Goal: Task Accomplishment & Management: Manage account settings

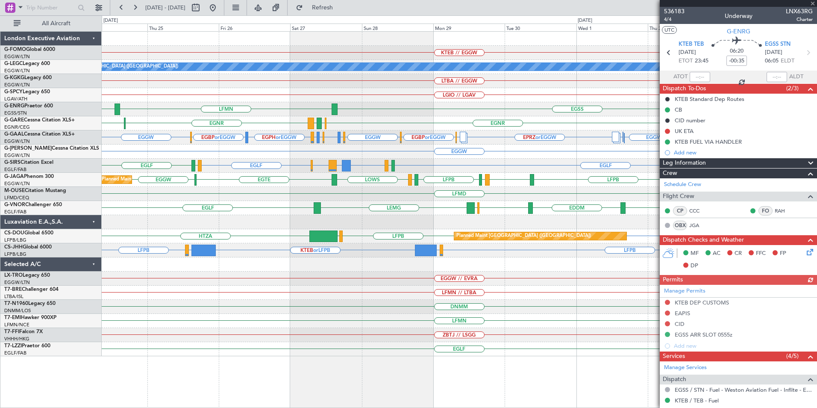
scroll to position [154, 0]
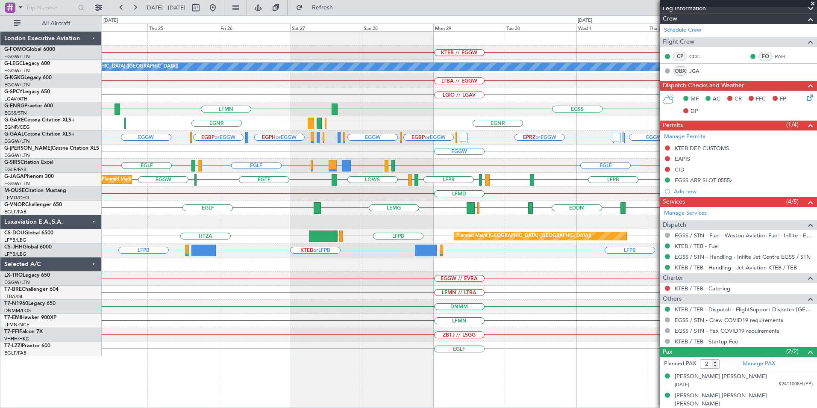
click at [289, 261] on div "KTEB // EGGW A/C Unavailable [GEOGRAPHIC_DATA] ([GEOGRAPHIC_DATA]) LTBA // EGGW…" at bounding box center [459, 194] width 715 height 324
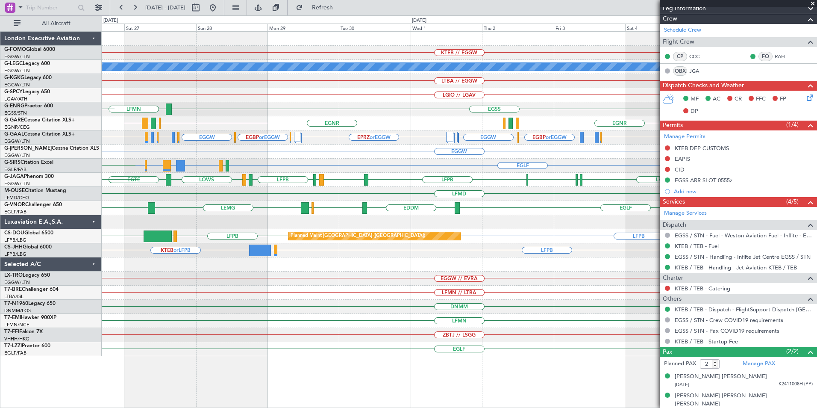
click at [436, 283] on div "KTEB // EGGW A/C Unavailable [GEOGRAPHIC_DATA] ([GEOGRAPHIC_DATA]) LTBA // EGGW…" at bounding box center [459, 194] width 715 height 324
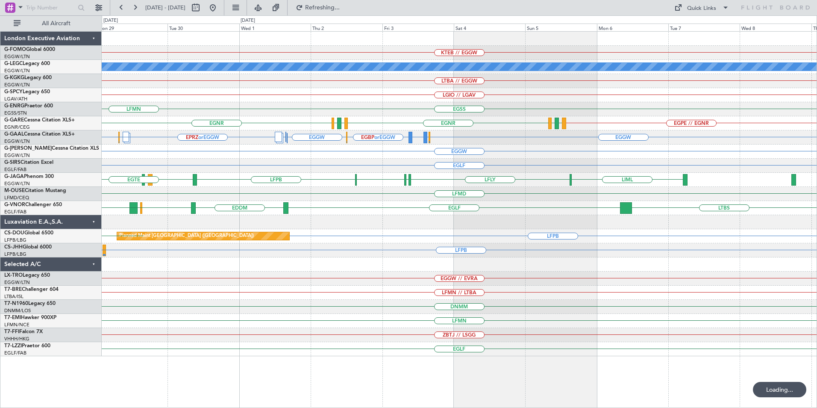
scroll to position [0, 0]
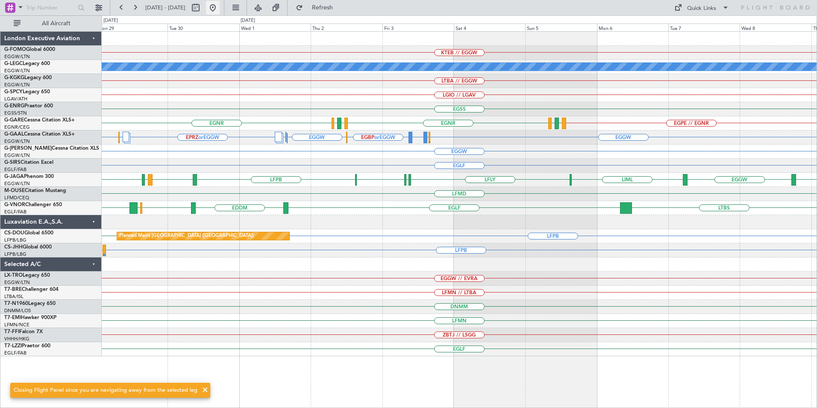
click at [220, 8] on button at bounding box center [213, 8] width 14 height 14
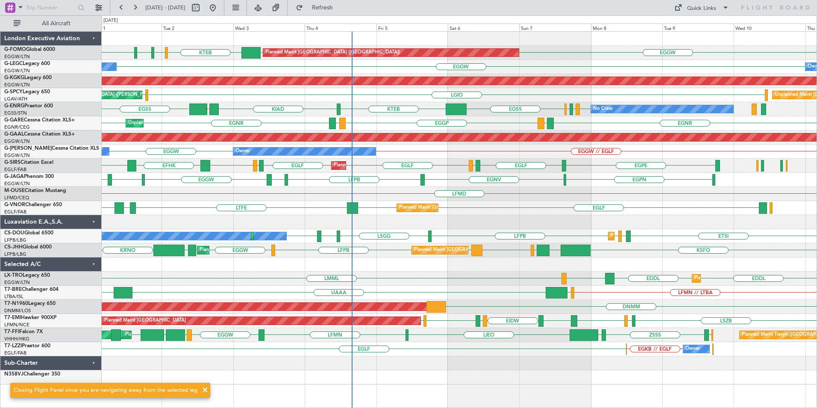
click at [414, 231] on div "EGGW [DEMOGRAPHIC_DATA] EGGW KTEB KBED KJFK Planned Maint [GEOGRAPHIC_DATA] ([G…" at bounding box center [459, 208] width 715 height 352
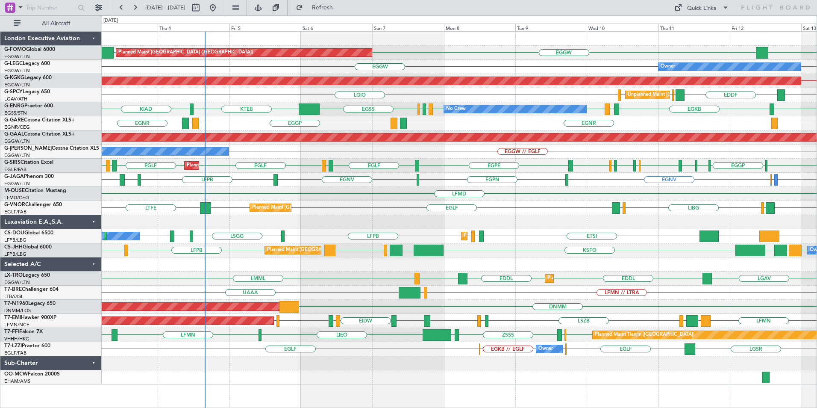
click at [345, 179] on div "EGNV LFOK or EGNV EGCC or EGNV EGNV EGPN LFPB [GEOGRAPHIC_DATA] EGGW" at bounding box center [459, 180] width 715 height 14
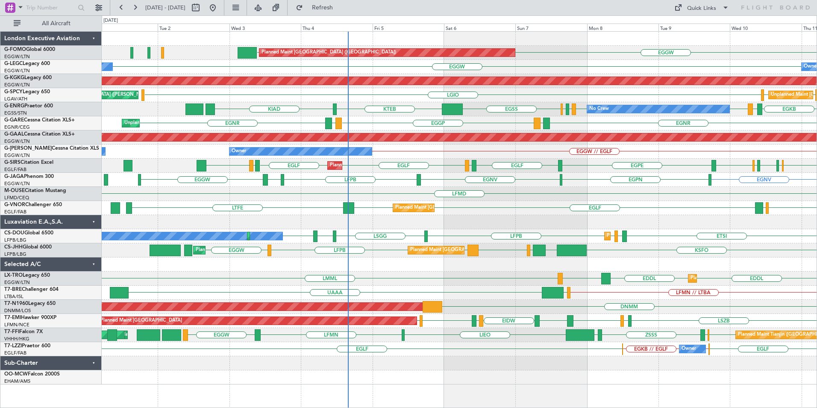
click at [497, 182] on div "EGNV EGNV EGPN LFPB [GEOGRAPHIC_DATA] EGGW Owner Ibiza EGCC or EGNV LFOK or EGNV" at bounding box center [459, 180] width 715 height 14
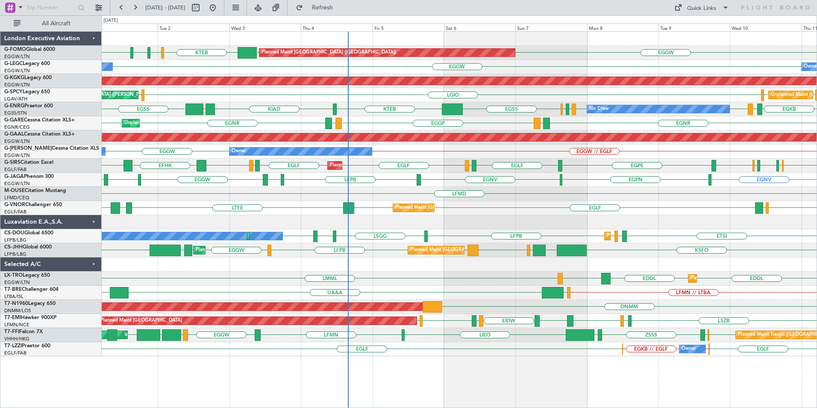
click at [358, 125] on div "Unplanned Maint [PERSON_NAME] [GEOGRAPHIC_DATA] EGGP LIMJ LIMJ [GEOGRAPHIC_DATA…" at bounding box center [459, 123] width 715 height 14
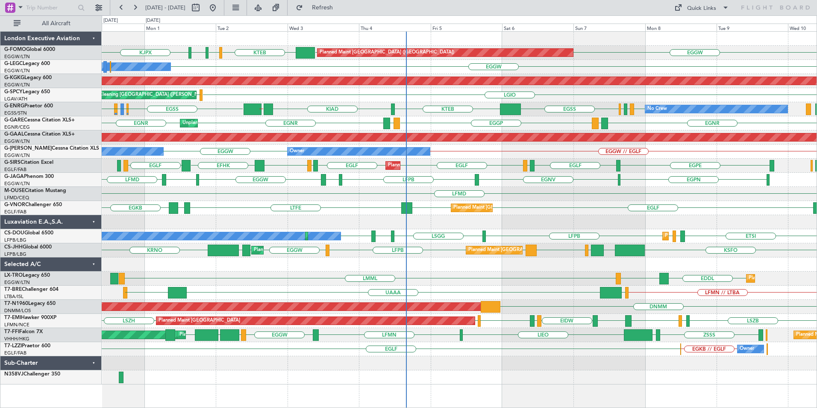
click at [253, 211] on div "EGGW [DEMOGRAPHIC_DATA] EGGW KTEB KBED KJFK Planned Maint [GEOGRAPHIC_DATA] ([G…" at bounding box center [459, 208] width 715 height 352
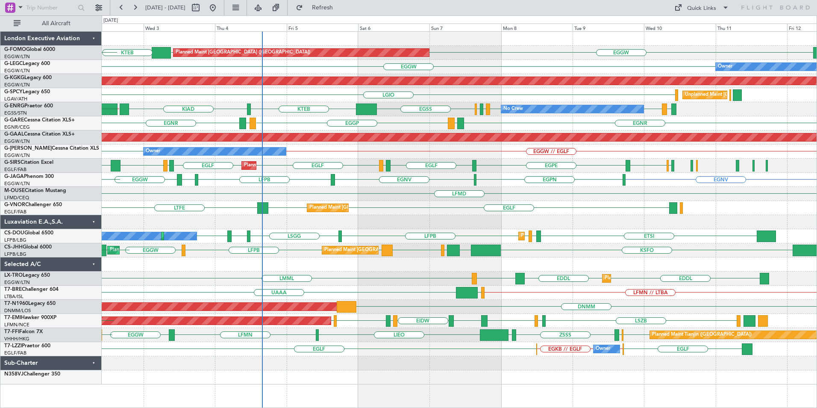
click at [573, 153] on div "Planned Maint [GEOGRAPHIC_DATA] ([GEOGRAPHIC_DATA]) EGGW EGGW KTEB KJFK KBED [D…" at bounding box center [459, 208] width 715 height 352
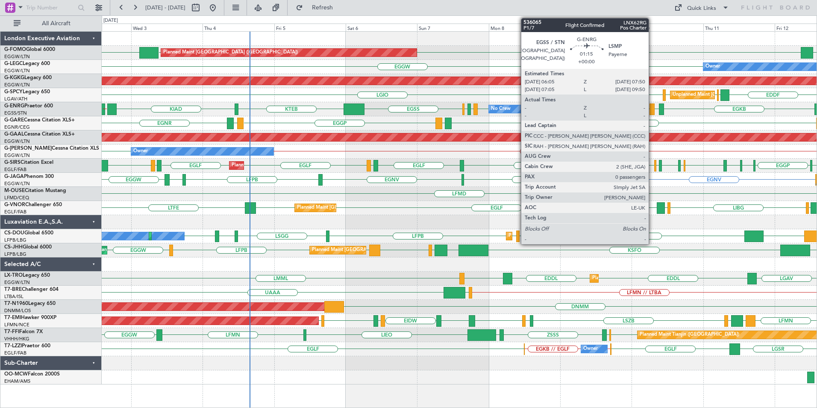
click at [652, 113] on div at bounding box center [652, 109] width 6 height 12
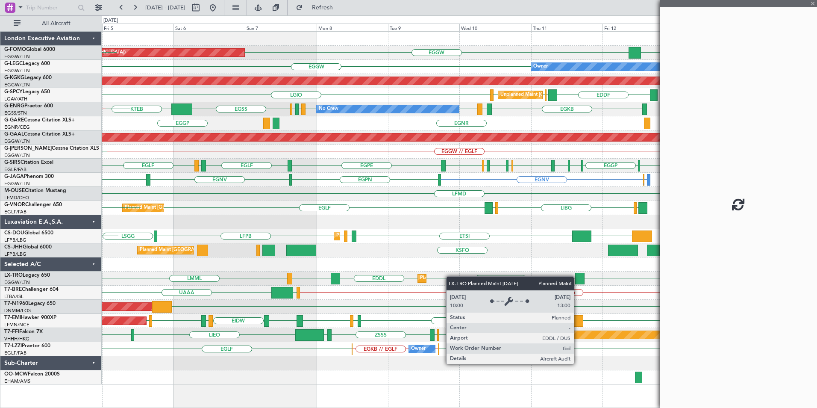
click at [425, 278] on div "Planned Maint London (Luton) OLBA EGGW EGGW KTEB Owner EGGW AOG Maint Istanbul …" at bounding box center [459, 208] width 715 height 352
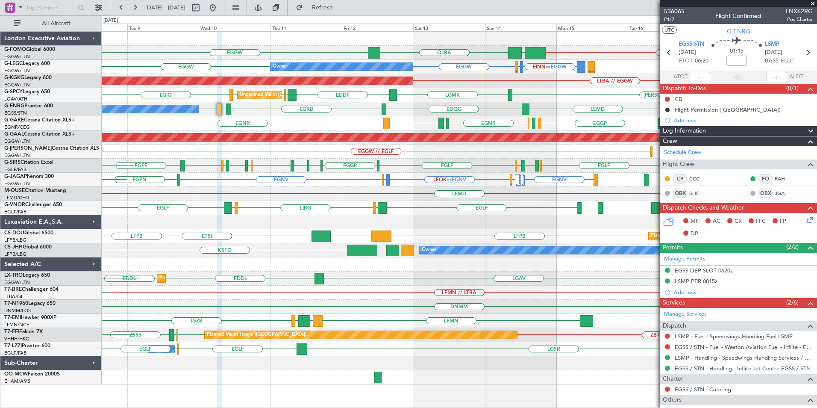
click at [190, 167] on div "KTEB // EGGW EGGW OLBA EGGW Planned Maint London (Luton) Owner EINN or EGGW EGA…" at bounding box center [459, 208] width 715 height 352
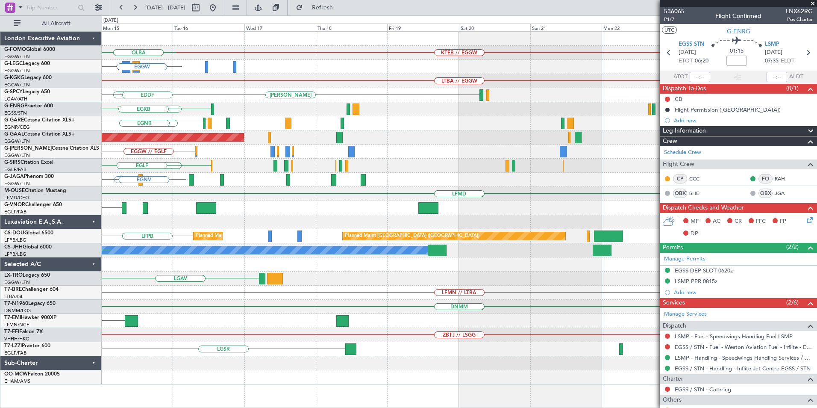
click at [284, 224] on div "KTEB // EGGW EGGW OLBA EINN or EGGW A/C Unavailable London (Luton) EGAC or EGGW…" at bounding box center [459, 208] width 715 height 352
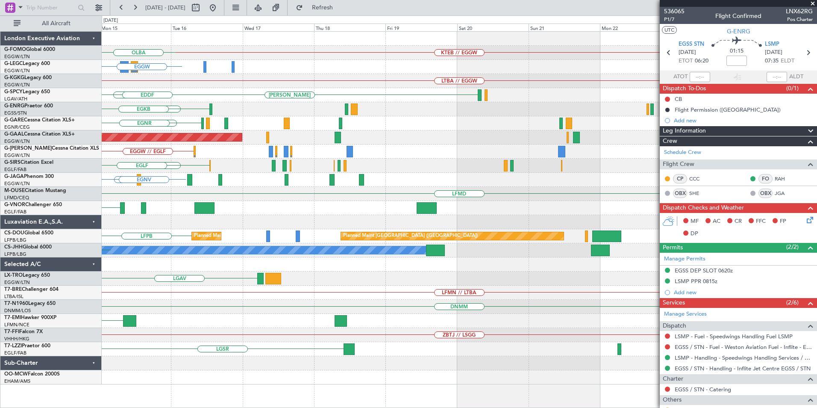
click at [395, 155] on div "KTEB // EGGW EGGW OLBA EINN or EGGW A/C Unavailable London (Luton) EGAC or EGGW…" at bounding box center [459, 208] width 715 height 352
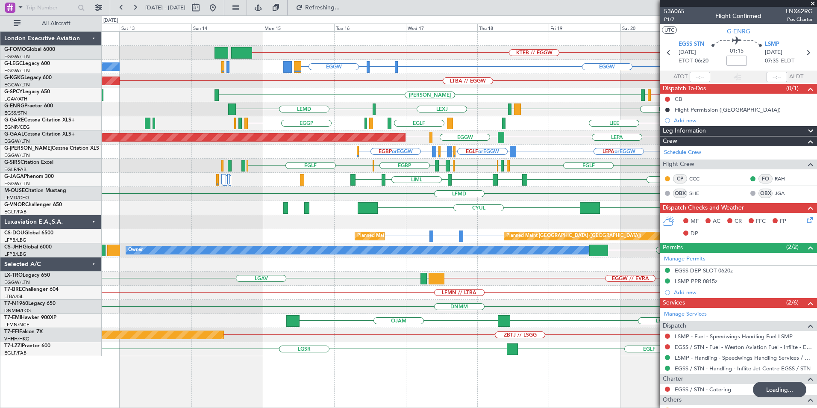
click at [631, 147] on div "KTEB // EGGW EHEH or EGGW EGGW EGGW Owner LTBA // EGGW AOG Maint Istanbul (Atat…" at bounding box center [459, 194] width 715 height 324
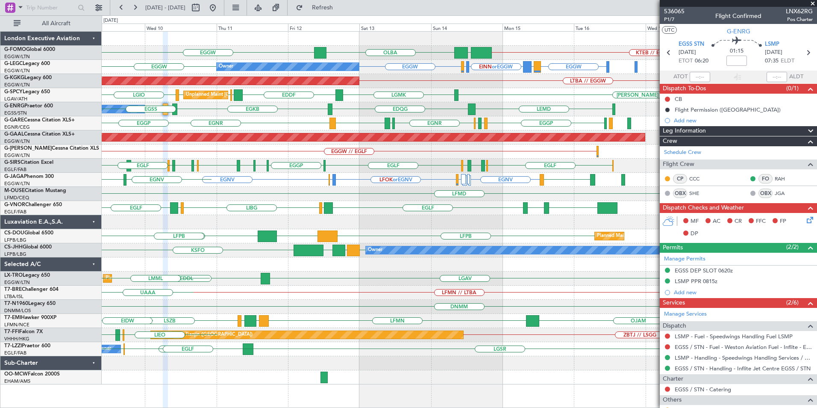
click at [284, 165] on div "KTEB // EGGW EGGW OLBA EGGW Planned Maint London (Luton) Owner EGGW LIRA or EGG…" at bounding box center [459, 208] width 715 height 352
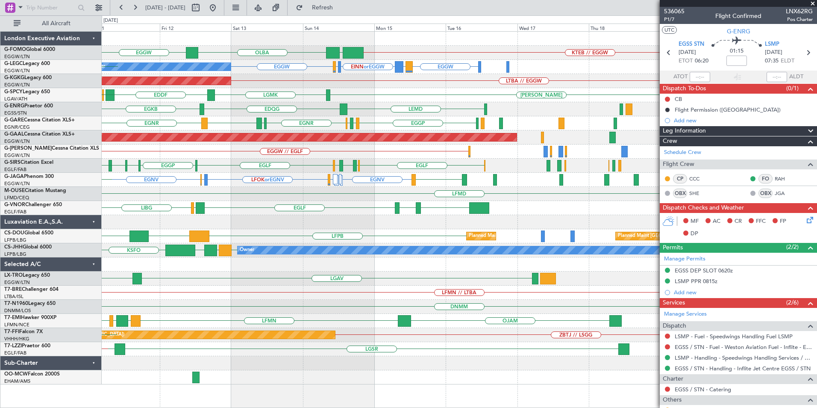
click at [358, 170] on div "KTEB // EGGW EGGW OLBA EGGW EGGW LIRA or EGGW EINN or EGGW EGAC or EGGW EGGW Ow…" at bounding box center [459, 208] width 715 height 352
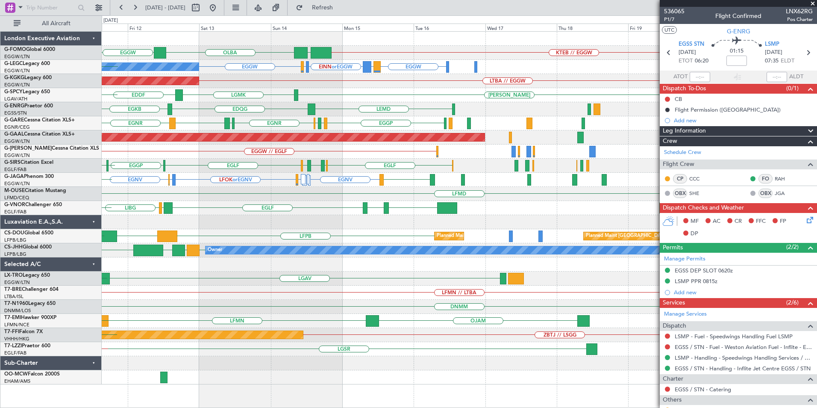
click at [277, 181] on div "KTEB // EGGW EGGW OLBA EGGW EGGW LIRA or EGGW EINN or EGGW EGAC or EGGW EGGW Ow…" at bounding box center [459, 208] width 715 height 352
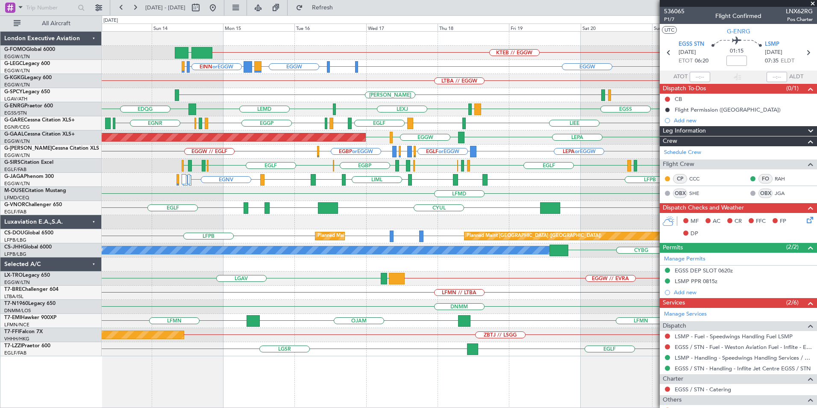
click at [433, 100] on div "HEMM LGIO // LGAV LGMK Unplanned Maint Athens (Eleftherios Venizelos Intl)" at bounding box center [459, 95] width 715 height 14
click at [387, 94] on div "HEMM LGMK LGIO // LGAV LGMK Unplanned Maint Athens (Eleftherios Venizelos Intl)" at bounding box center [459, 95] width 715 height 14
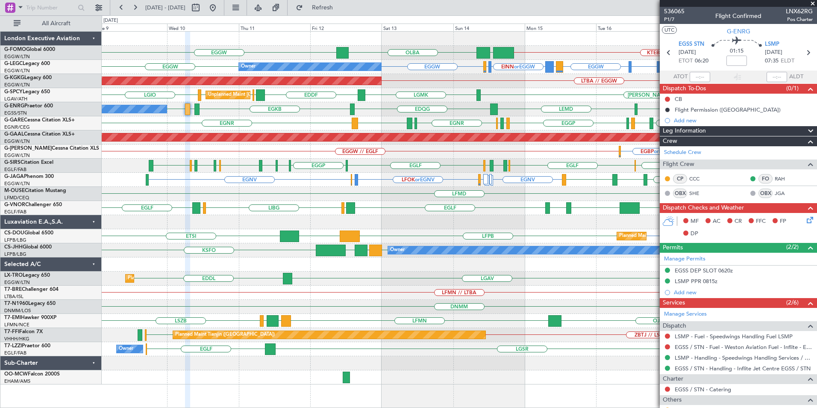
click at [305, 111] on div "No Crew LEMD EDQG EGKB EGSS LSMP EGSS LEMD LEXJ" at bounding box center [459, 109] width 715 height 14
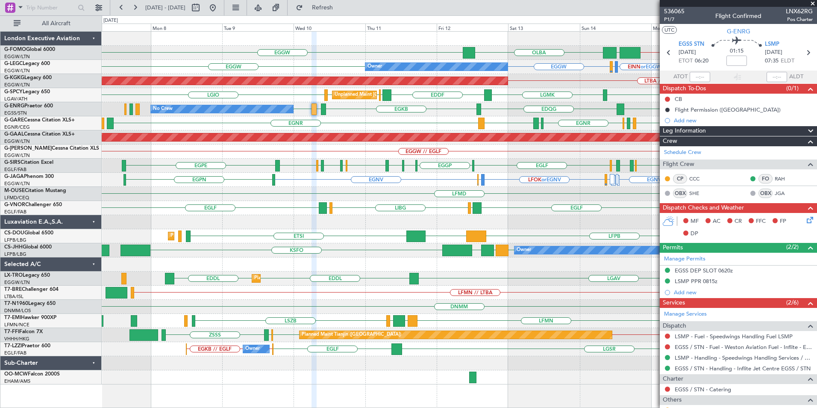
click at [391, 123] on div "KTEB // EGGW EGGW OLBA EGGW Planned Maint London (Luton) Owner EHEH or EGGW EGG…" at bounding box center [459, 208] width 715 height 352
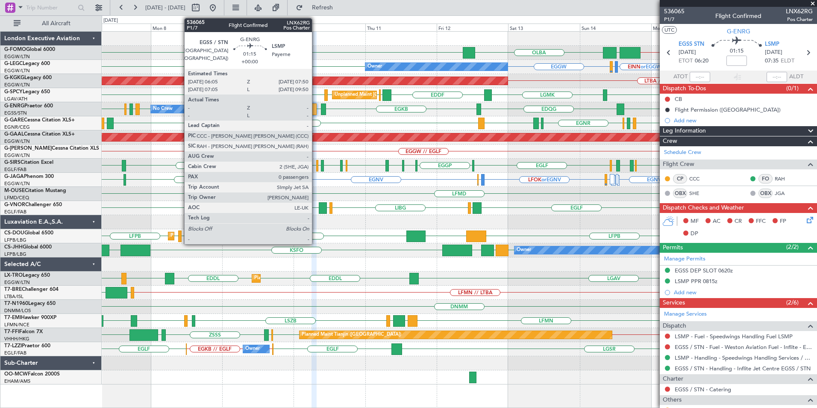
click at [316, 109] on div at bounding box center [314, 109] width 6 height 12
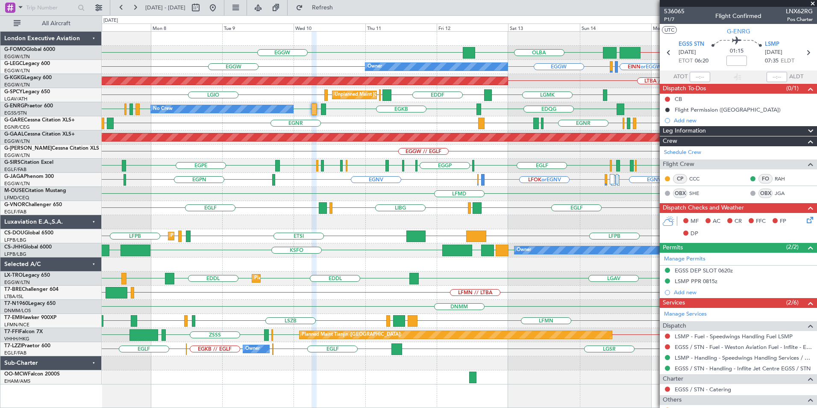
click at [591, 155] on div "KTEB // EGGW EGGW OLBA EGGW Planned Maint London (Luton) Owner EHEH or EGGW EGG…" at bounding box center [459, 208] width 715 height 352
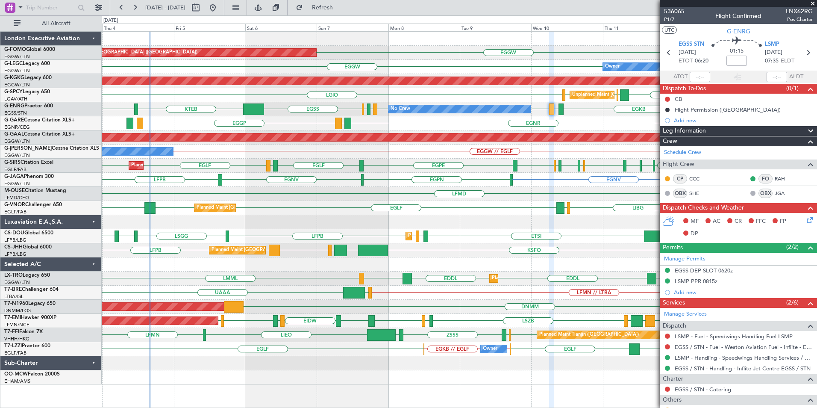
click at [521, 128] on div "OLBA EGGW Planned Maint London (Luton) EGGW EGGW Owner LTBA // EGGW AOG Maint I…" at bounding box center [459, 208] width 715 height 352
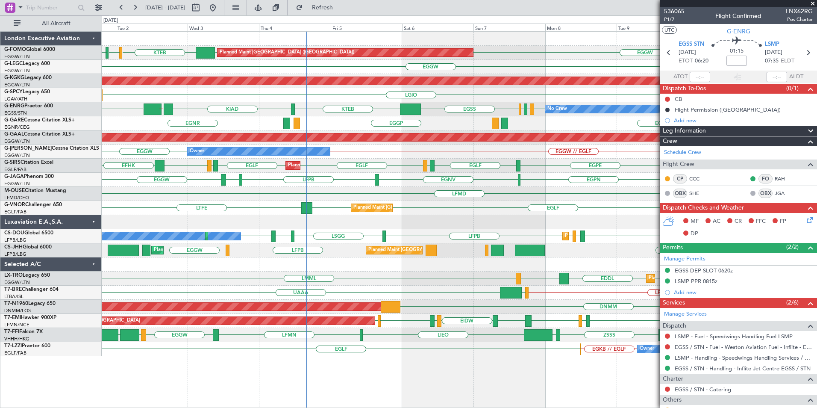
click at [487, 100] on div "Planned Maint London (Luton) EGGW EGGW KTEB KBED KJFK Owner EGGW Owner AOG Main…" at bounding box center [459, 194] width 715 height 324
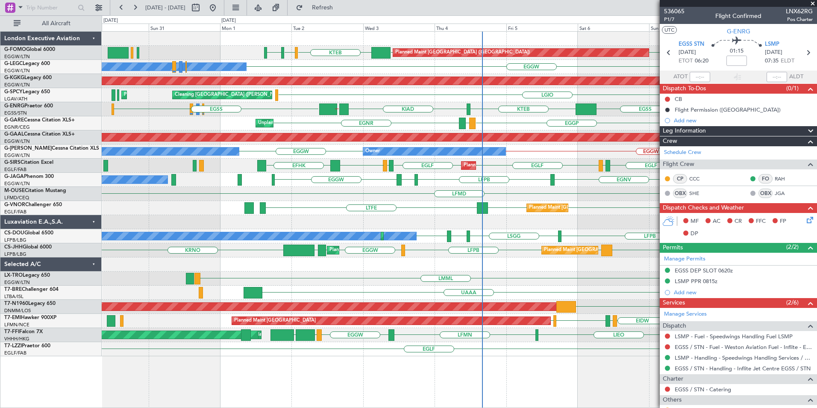
click at [346, 106] on div "EGSS EGSS EGAC EGBB EGSS KTEB KIAD KBGR // CYYR No Crew EGSS LSMP EGKB" at bounding box center [459, 109] width 715 height 14
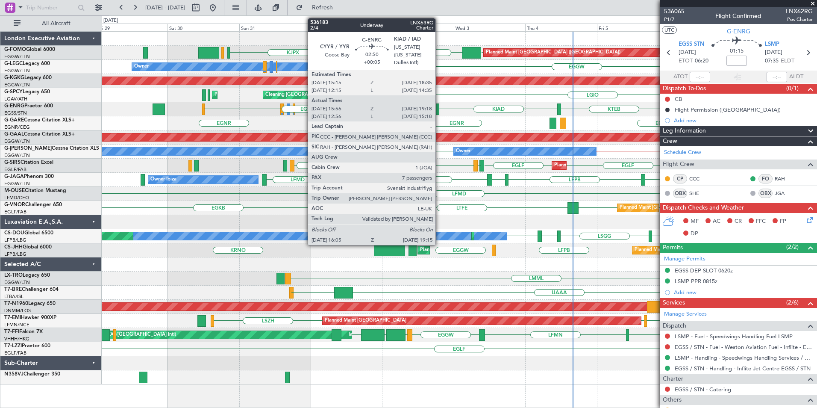
click at [286, 164] on div "Planned Maint London (Luton) EGGW KJPX EGGW KTEB KBED KJFK Owner EGGW AOG Maint…" at bounding box center [459, 208] width 715 height 352
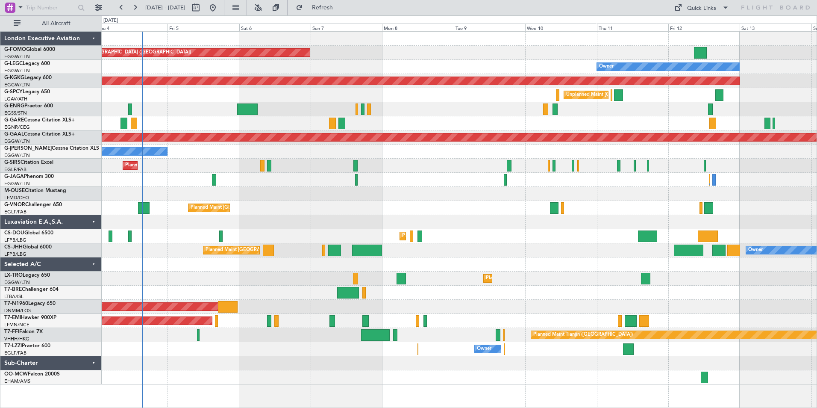
click at [594, 232] on div "Planned Maint [GEOGRAPHIC_DATA] ([GEOGRAPHIC_DATA]) Owner AOG Maint [GEOGRAPHIC…" at bounding box center [459, 208] width 715 height 352
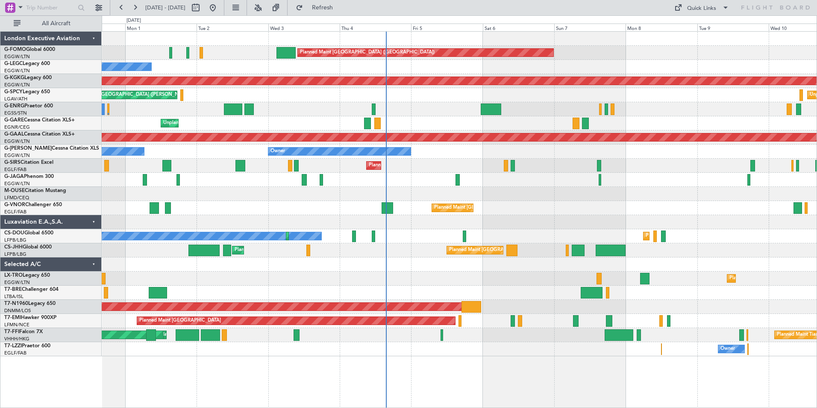
click at [324, 217] on div at bounding box center [459, 222] width 715 height 14
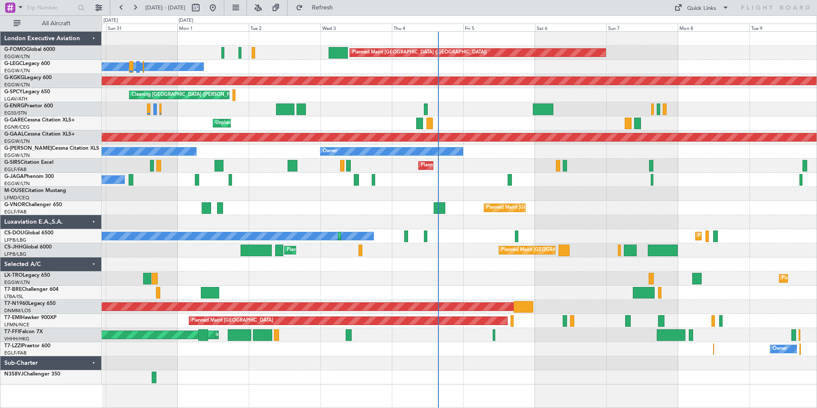
click at [391, 198] on div at bounding box center [459, 194] width 715 height 14
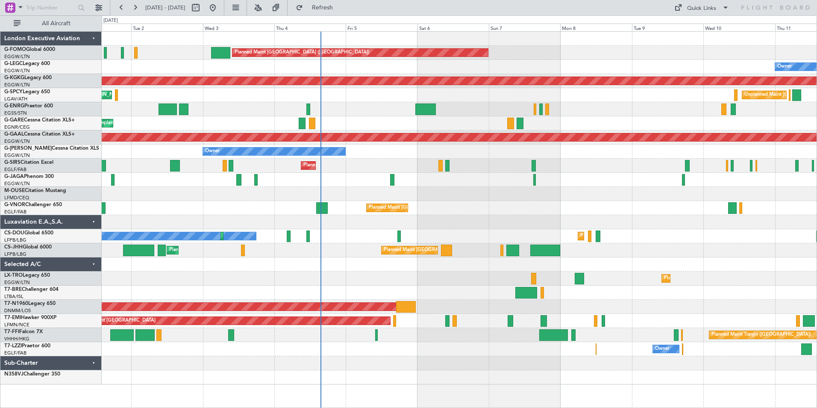
click at [501, 196] on div "Planned Maint [GEOGRAPHIC_DATA] ([GEOGRAPHIC_DATA]) Owner Owner AOG Maint [GEOG…" at bounding box center [459, 208] width 715 height 352
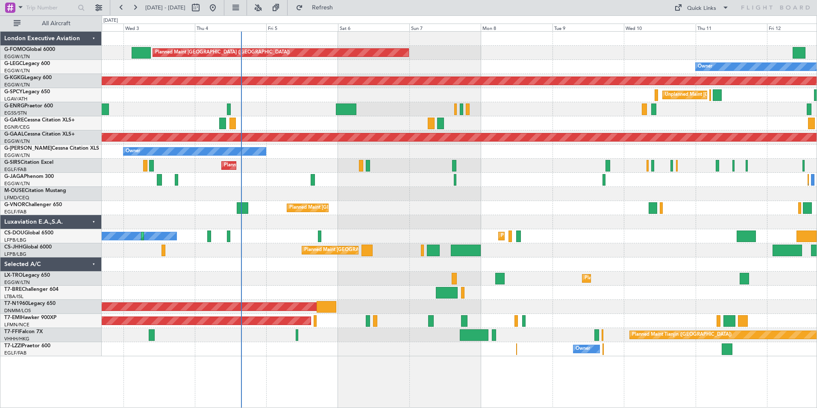
click at [547, 197] on div "Planned Maint [GEOGRAPHIC_DATA] ([GEOGRAPHIC_DATA]) Owner Owner AOG Maint [GEOG…" at bounding box center [459, 194] width 715 height 324
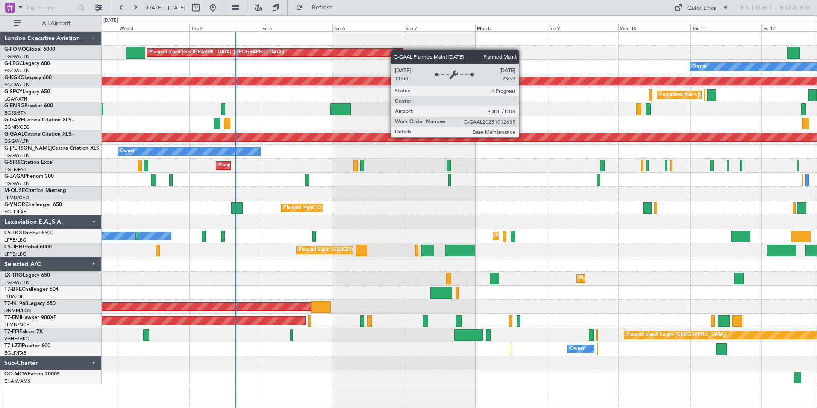
click at [431, 171] on div "Planned Maint [GEOGRAPHIC_DATA] ([GEOGRAPHIC_DATA]) Owner Owner AOG Maint [GEOG…" at bounding box center [459, 208] width 715 height 352
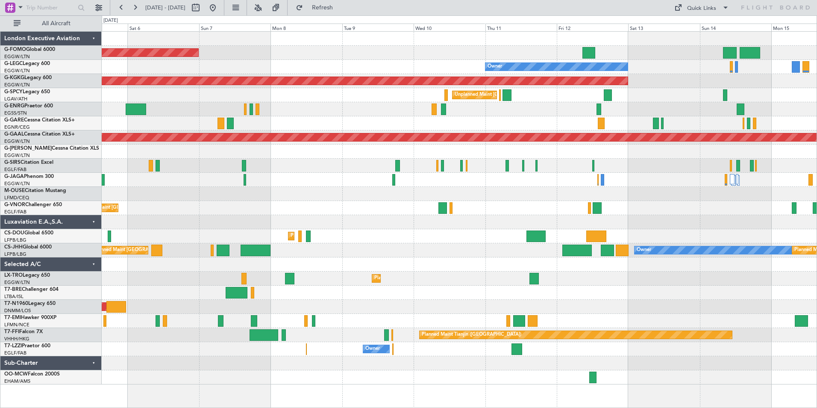
click at [368, 132] on div "Planned Maint [GEOGRAPHIC_DATA] ([GEOGRAPHIC_DATA]) Owner AOG Maint [GEOGRAPHIC…" at bounding box center [459, 208] width 715 height 352
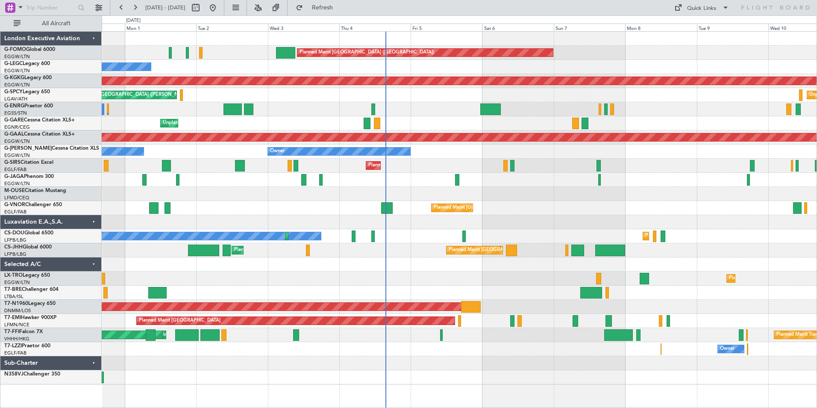
click at [257, 174] on div "Planned Maint [GEOGRAPHIC_DATA] ([GEOGRAPHIC_DATA]) Owner Owner AOG Maint [GEOG…" at bounding box center [459, 208] width 715 height 352
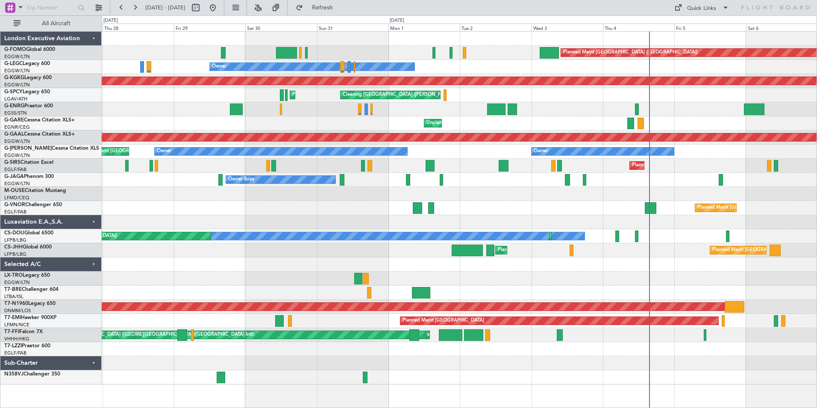
click at [465, 192] on div "Planned Maint [GEOGRAPHIC_DATA] ([GEOGRAPHIC_DATA]) Owner AOG Maint [GEOGRAPHIC…" at bounding box center [459, 208] width 715 height 352
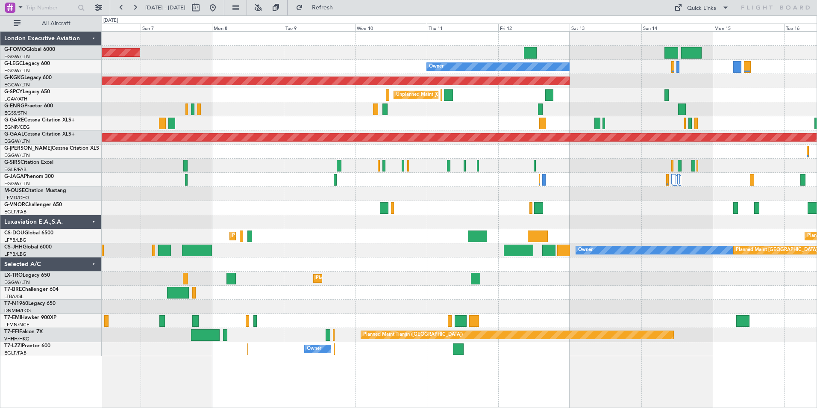
click at [233, 154] on div "Planned Maint [GEOGRAPHIC_DATA] ([GEOGRAPHIC_DATA]) Owner AOG Maint [GEOGRAPHIC…" at bounding box center [459, 194] width 715 height 324
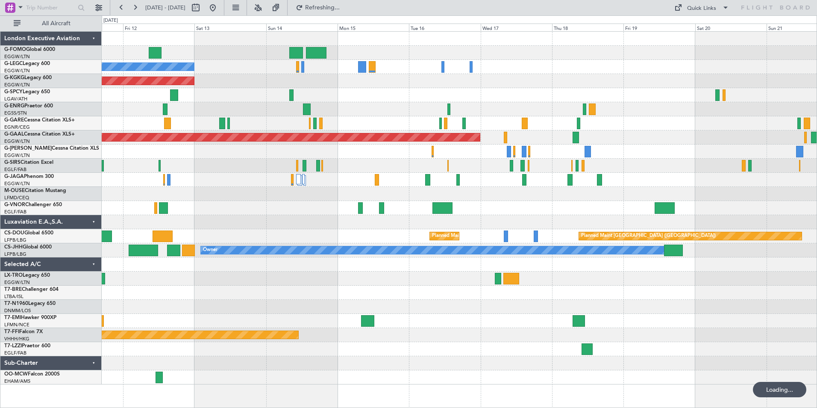
click at [769, 114] on div at bounding box center [459, 109] width 715 height 14
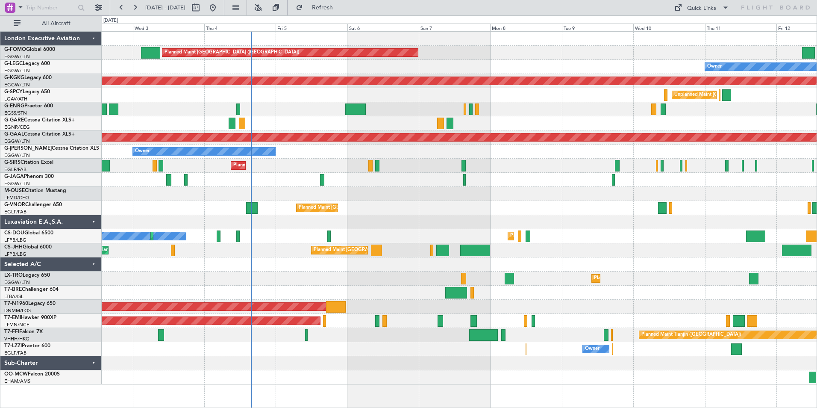
click at [486, 192] on div "Planned Maint [GEOGRAPHIC_DATA] ([GEOGRAPHIC_DATA]) Owner Owner AOG Maint [GEOG…" at bounding box center [459, 208] width 715 height 352
click at [460, 200] on div at bounding box center [459, 194] width 715 height 14
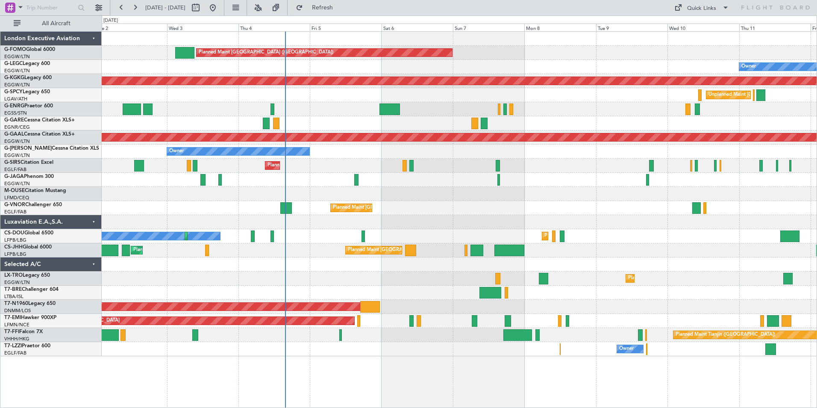
click at [539, 179] on div "Planned Maint [GEOGRAPHIC_DATA] ([GEOGRAPHIC_DATA]) Owner Owner AOG Maint [GEOG…" at bounding box center [459, 194] width 715 height 324
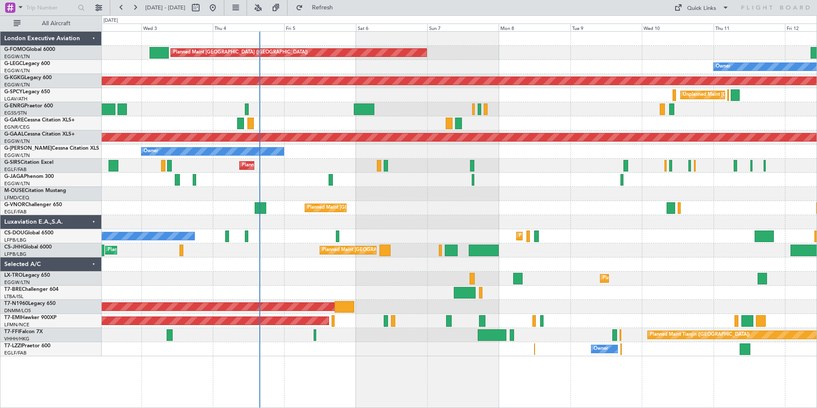
click at [495, 200] on div "Planned Maint [GEOGRAPHIC_DATA] ([GEOGRAPHIC_DATA]) Owner Owner AOG Maint [GEOG…" at bounding box center [459, 194] width 715 height 324
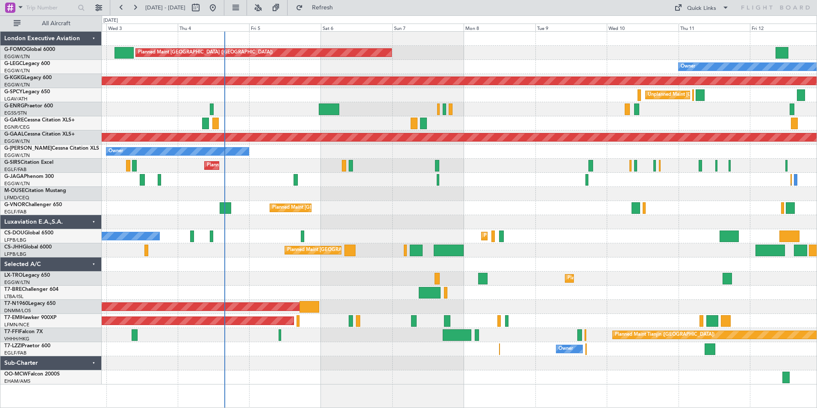
click at [448, 207] on div "Planned Maint [GEOGRAPHIC_DATA] ([GEOGRAPHIC_DATA]) Owner Owner AOG Maint [GEOG…" at bounding box center [459, 208] width 715 height 352
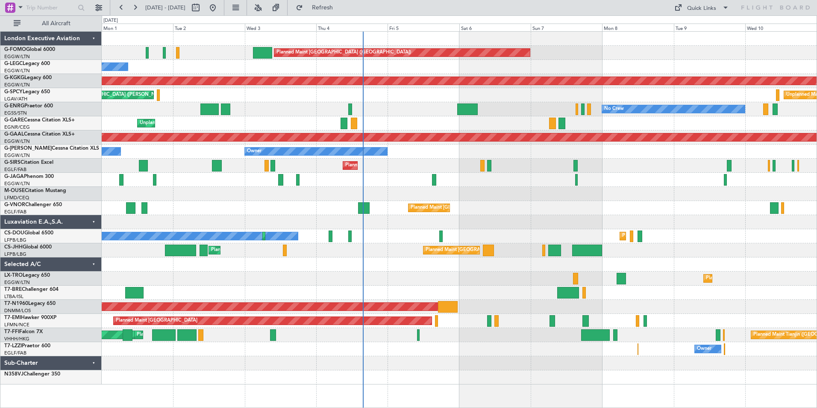
click at [582, 144] on div "Planned Maint [GEOGRAPHIC_DATA] ([GEOGRAPHIC_DATA]) Owner Owner AOG Maint [GEOG…" at bounding box center [459, 208] width 715 height 352
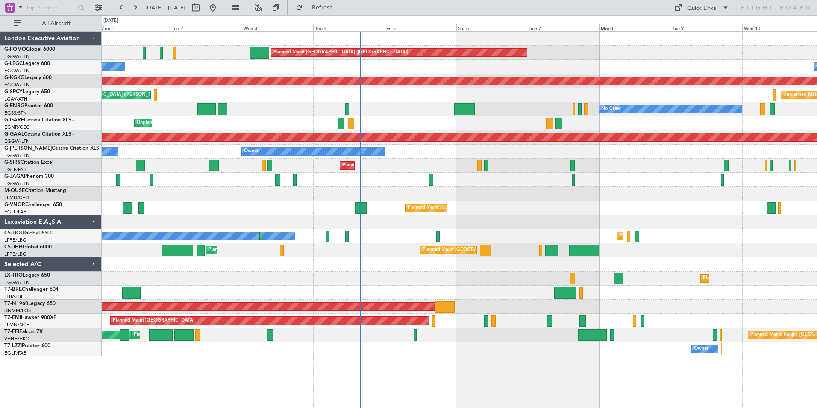
click at [520, 141] on div "Planned Maint [GEOGRAPHIC_DATA] ([GEOGRAPHIC_DATA]) Owner Owner AOG Maint [GEOG…" at bounding box center [459, 194] width 715 height 324
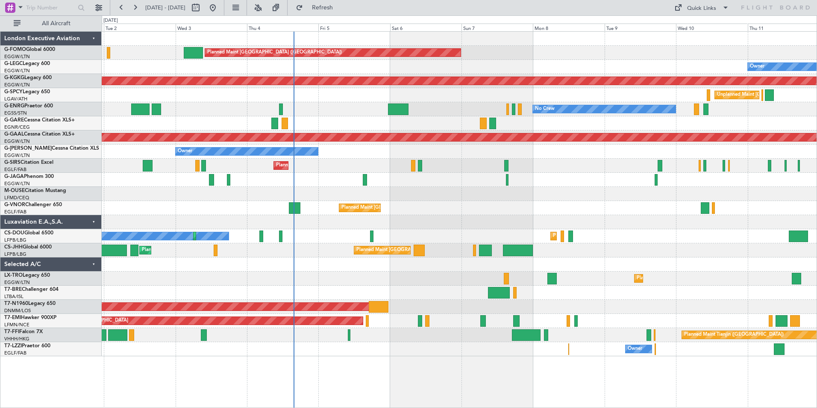
click at [443, 116] on div "No Crew" at bounding box center [459, 109] width 715 height 14
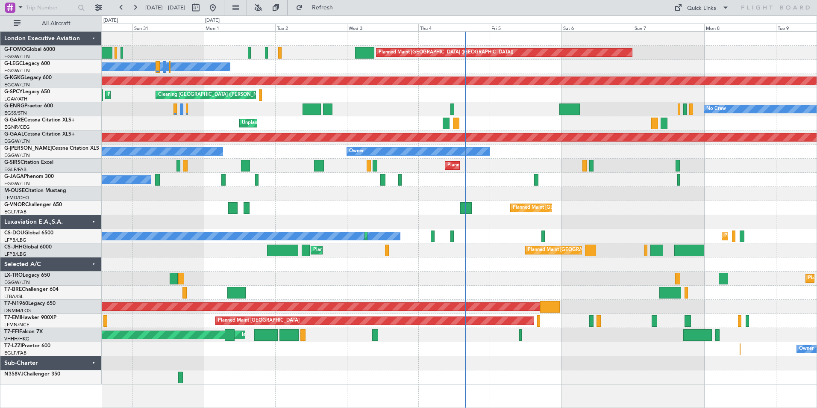
click at [236, 123] on div "Unplanned Maint [PERSON_NAME]" at bounding box center [459, 123] width 715 height 14
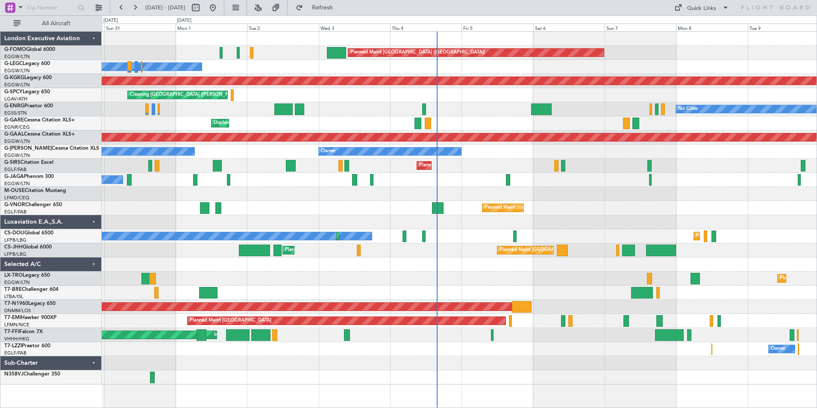
click at [282, 243] on div "Planned Maint [GEOGRAPHIC_DATA] ([GEOGRAPHIC_DATA]) Owner Owner AOG Maint [GEOG…" at bounding box center [459, 208] width 715 height 352
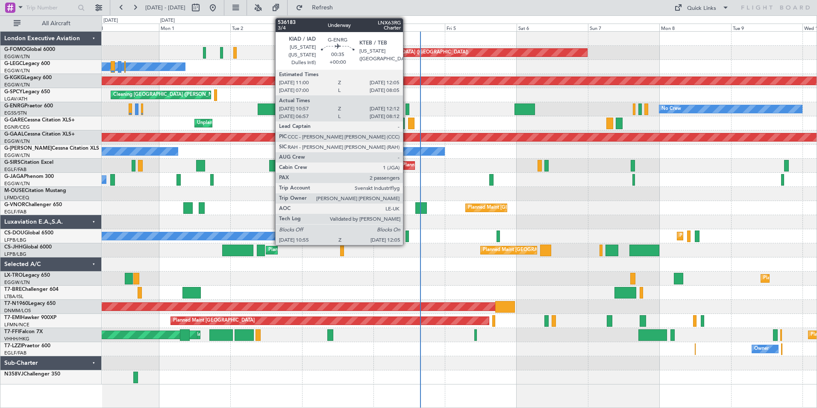
click at [407, 109] on div at bounding box center [407, 109] width 4 height 12
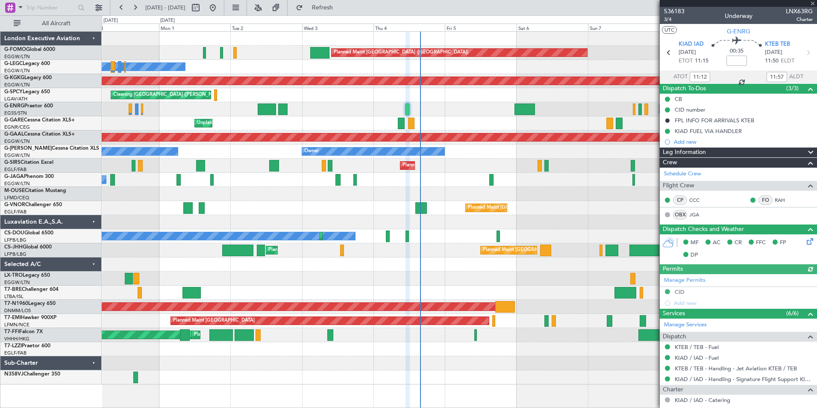
type input "07:12"
type input "07:57"
type input "11:12"
type input "11:57"
click at [664, 20] on span "3/4" at bounding box center [674, 19] width 21 height 7
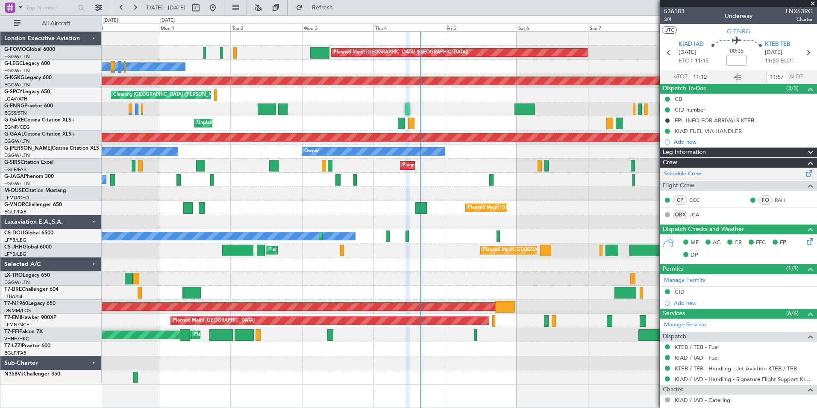
click at [685, 175] on link "Schedule Crew" at bounding box center [682, 174] width 37 height 9
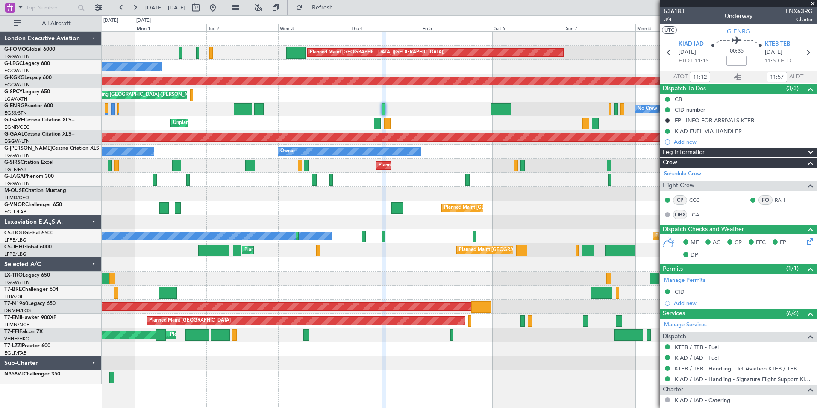
click at [336, 144] on div "Planned Maint [GEOGRAPHIC_DATA] ([GEOGRAPHIC_DATA]) Owner Owner AOG Maint [GEOG…" at bounding box center [459, 208] width 715 height 352
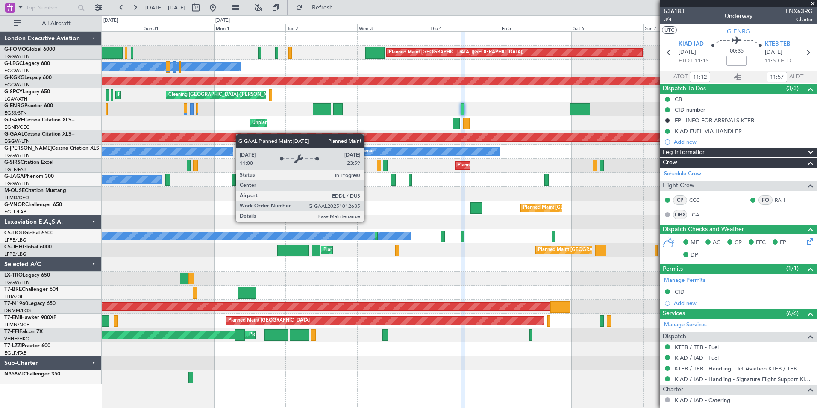
click at [276, 134] on div "Planned Maint [GEOGRAPHIC_DATA] ([GEOGRAPHIC_DATA]) Owner Owner AOG Maint [GEOG…" at bounding box center [459, 208] width 715 height 352
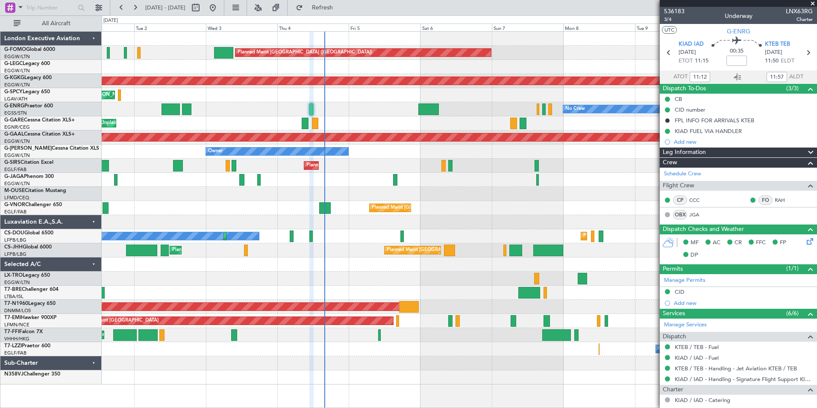
click at [91, 137] on div "Planned Maint [GEOGRAPHIC_DATA] ([GEOGRAPHIC_DATA]) Owner Owner AOG Maint [GEOG…" at bounding box center [408, 211] width 817 height 392
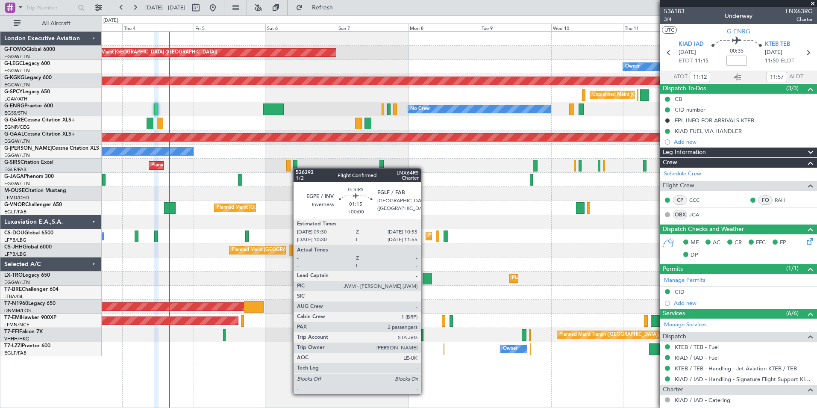
click at [297, 168] on div "Planned Maint [GEOGRAPHIC_DATA] ([GEOGRAPHIC_DATA]) Owner Owner AOG Maint [GEOG…" at bounding box center [459, 194] width 715 height 324
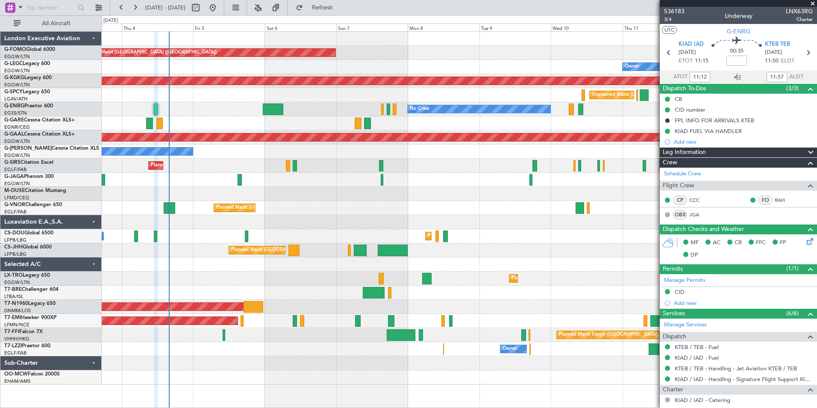
click at [610, 172] on div "Planned Maint [GEOGRAPHIC_DATA] ([GEOGRAPHIC_DATA])" at bounding box center [459, 165] width 715 height 14
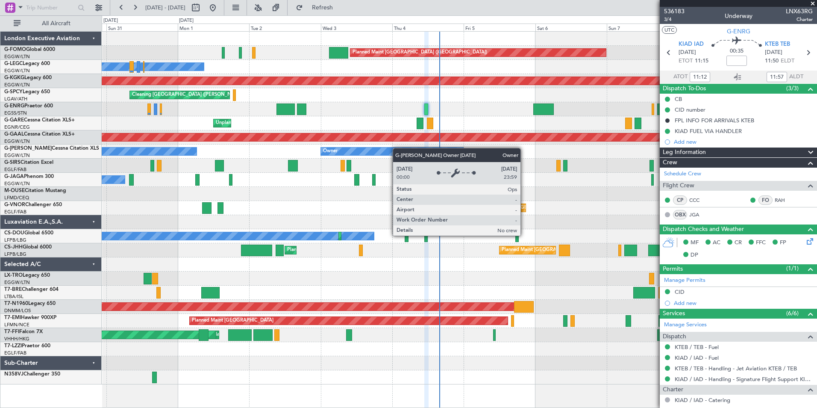
click at [389, 151] on div "Planned Maint [GEOGRAPHIC_DATA] ([GEOGRAPHIC_DATA]) Owner Owner AOG Maint [GEOG…" at bounding box center [459, 208] width 715 height 352
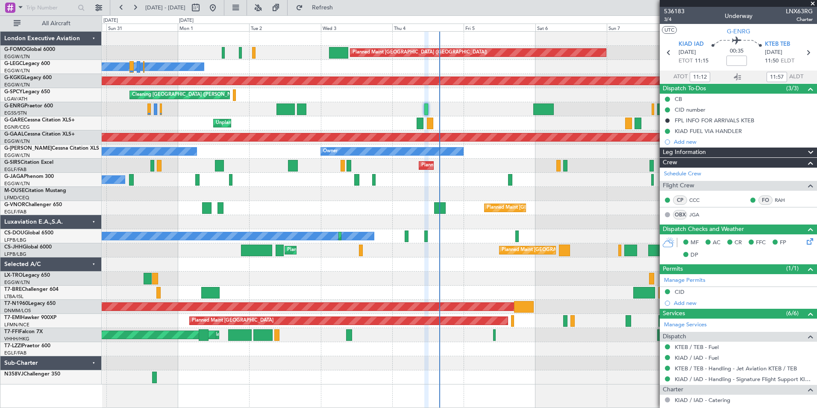
click at [324, 151] on div "Planned Maint [GEOGRAPHIC_DATA] ([GEOGRAPHIC_DATA]) Owner Owner AOG Maint [GEOG…" at bounding box center [459, 208] width 715 height 352
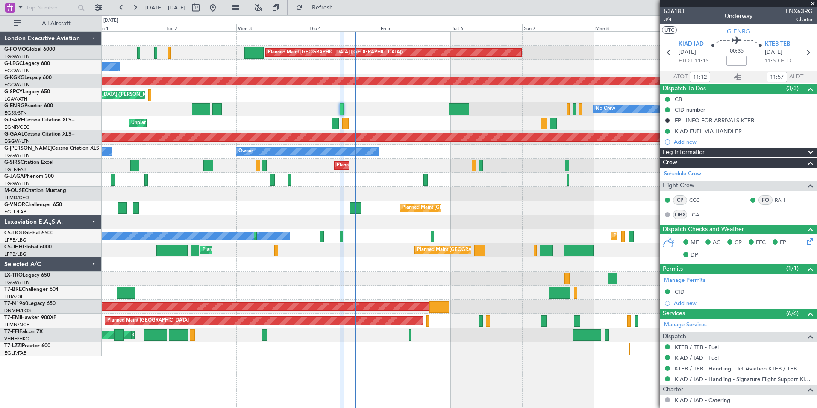
click at [246, 141] on div "Planned Maint [GEOGRAPHIC_DATA] ([GEOGRAPHIC_DATA]) Owner Owner AOG Maint [GEOG…" at bounding box center [459, 194] width 715 height 324
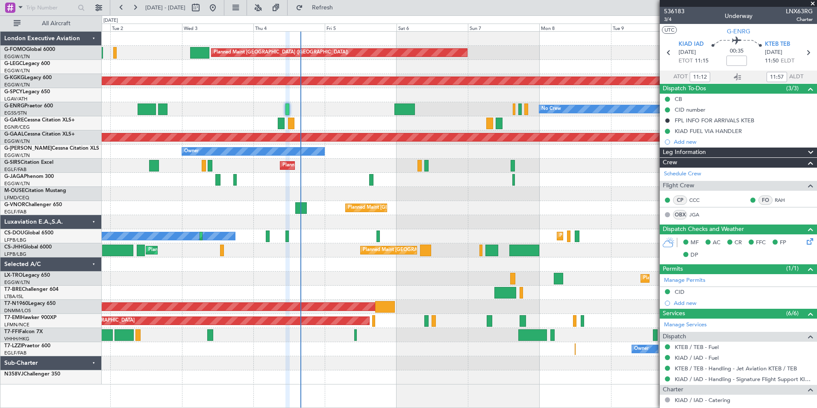
click at [287, 131] on div "Planned Maint [GEOGRAPHIC_DATA] ([GEOGRAPHIC_DATA]) Owner Owner AOG Maint [GEOG…" at bounding box center [459, 208] width 715 height 352
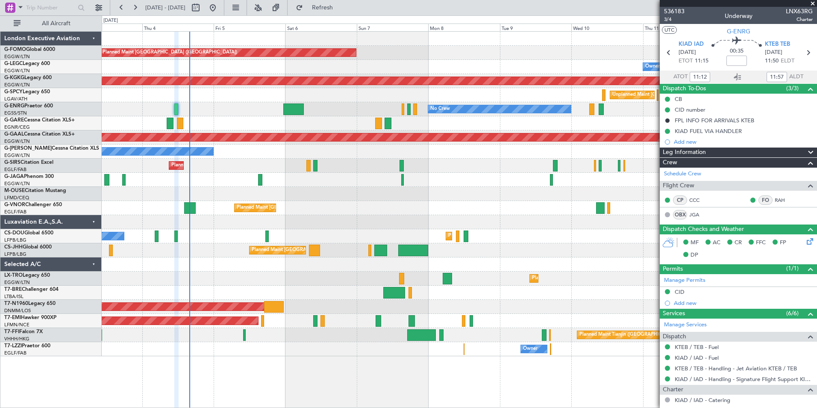
click at [426, 151] on div "Planned Maint [GEOGRAPHIC_DATA] ([GEOGRAPHIC_DATA]) Owner Owner AOG Maint [GEOG…" at bounding box center [459, 194] width 715 height 324
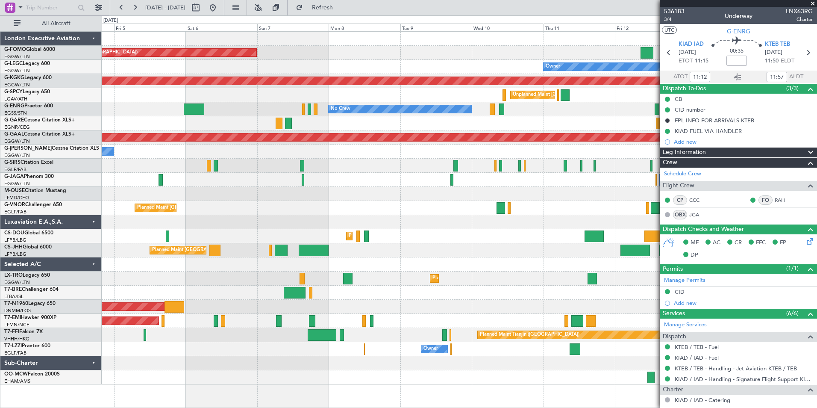
click at [462, 131] on div "Planned Maint [GEOGRAPHIC_DATA] ([GEOGRAPHIC_DATA]) Owner AOG Maint [GEOGRAPHIC…" at bounding box center [459, 208] width 715 height 352
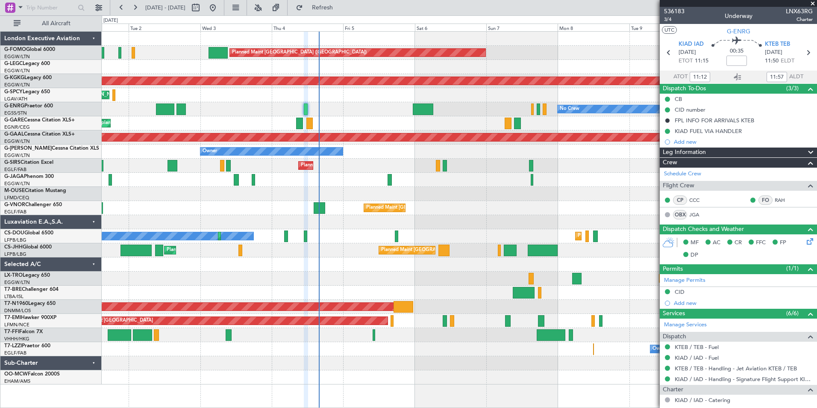
click at [493, 208] on div "Planned Maint [GEOGRAPHIC_DATA] ([GEOGRAPHIC_DATA]) Owner Owner AOG Maint [GEOG…" at bounding box center [459, 208] width 715 height 352
click at [480, 208] on div "Planned Maint [GEOGRAPHIC_DATA] ([GEOGRAPHIC_DATA]) Owner Owner AOG Maint [GEOG…" at bounding box center [459, 208] width 715 height 352
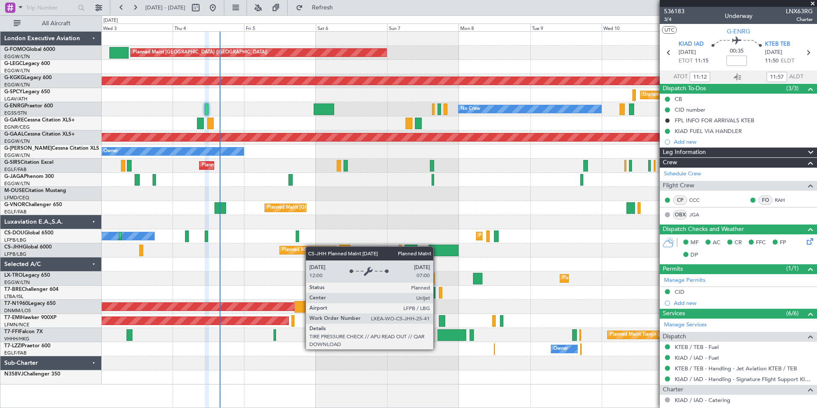
click at [285, 248] on div "Planned Maint [GEOGRAPHIC_DATA] ([GEOGRAPHIC_DATA]) Owner Owner AOG Maint [GEOG…" at bounding box center [459, 208] width 715 height 352
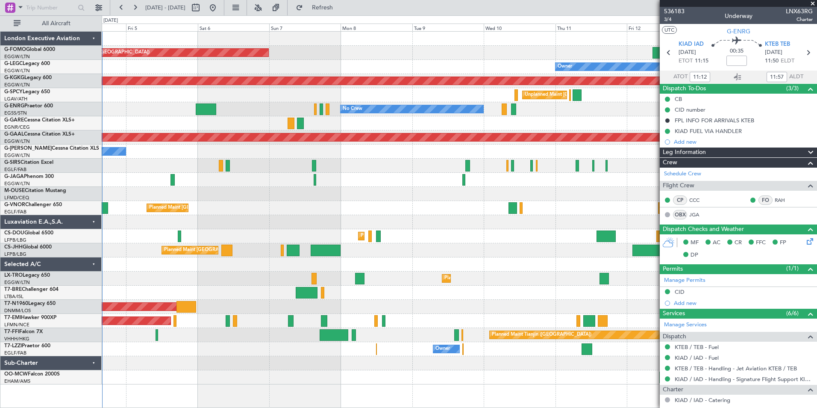
click at [341, 206] on div "Planned Maint [GEOGRAPHIC_DATA] ([GEOGRAPHIC_DATA]) Owner AOG Maint [GEOGRAPHIC…" at bounding box center [459, 208] width 715 height 352
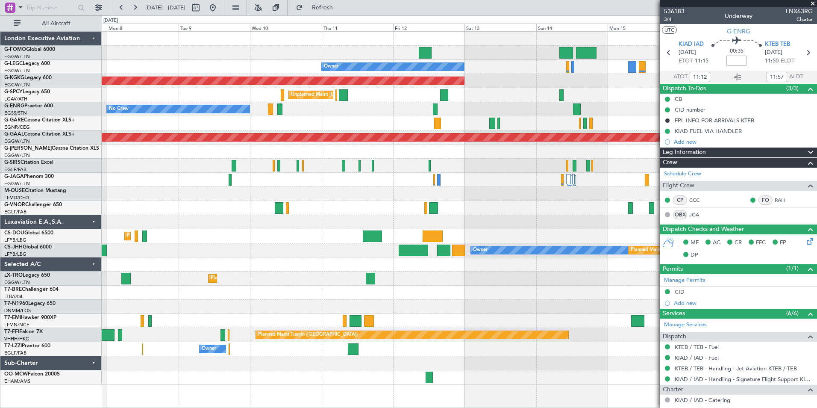
click at [338, 162] on div "Planned Maint [GEOGRAPHIC_DATA] ([GEOGRAPHIC_DATA]) Owner AOG Maint [GEOGRAPHIC…" at bounding box center [459, 208] width 715 height 352
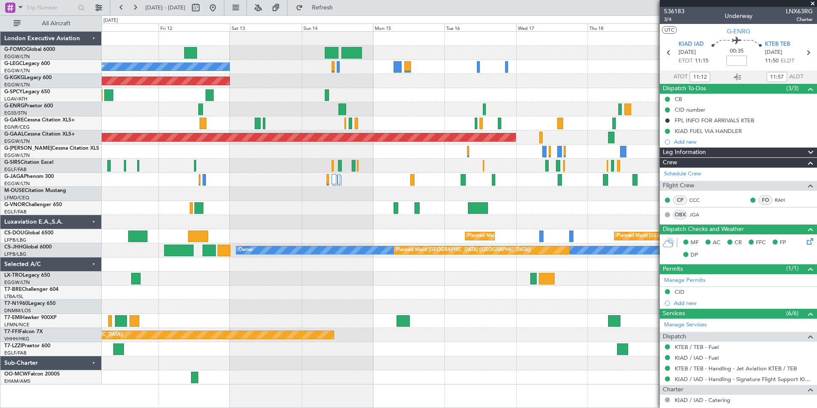
click at [106, 230] on div "Owner A/C Unavailable [GEOGRAPHIC_DATA] ([GEOGRAPHIC_DATA]) AOG Maint [GEOGRAPH…" at bounding box center [459, 208] width 715 height 352
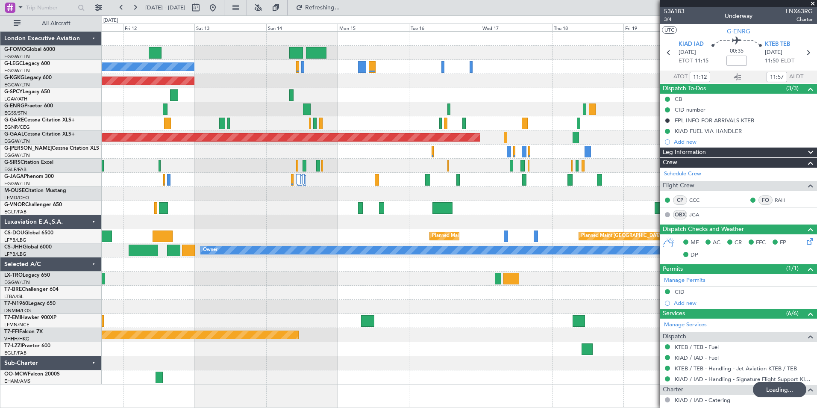
click at [458, 203] on div "Owner A/C Unavailable [GEOGRAPHIC_DATA] ([GEOGRAPHIC_DATA]) AOG Maint [GEOGRAPH…" at bounding box center [459, 208] width 715 height 352
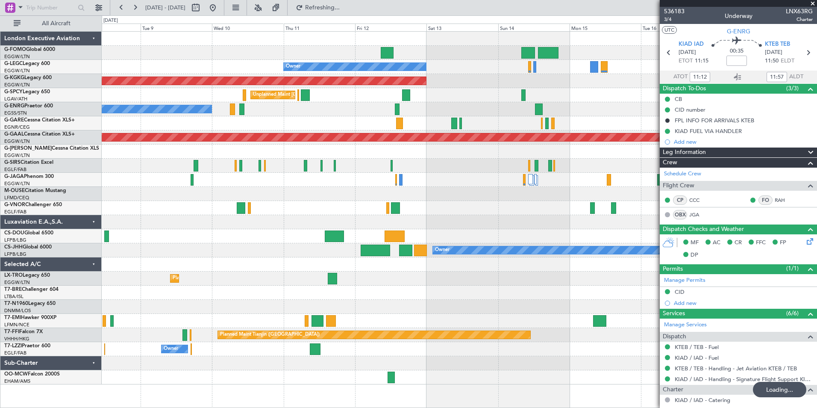
click at [445, 219] on div "Planned Maint [GEOGRAPHIC_DATA] ([GEOGRAPHIC_DATA]) Owner AOG Maint [GEOGRAPHIC…" at bounding box center [459, 208] width 715 height 352
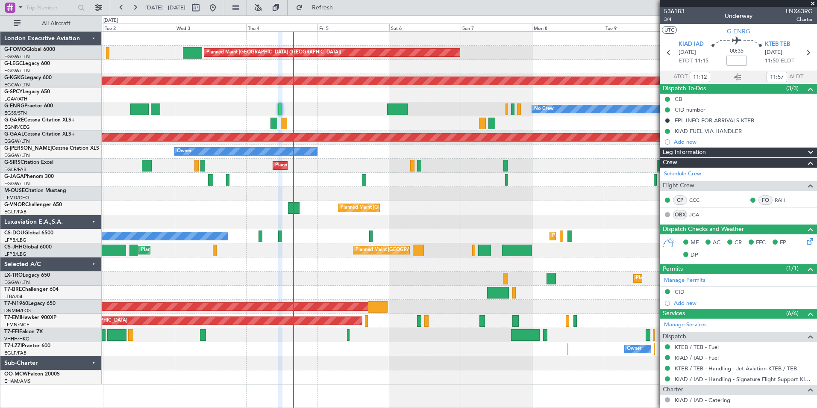
click at [413, 235] on div "Planned Maint [GEOGRAPHIC_DATA] ([GEOGRAPHIC_DATA]) Owner Owner AOG Maint [GEOG…" at bounding box center [459, 208] width 715 height 352
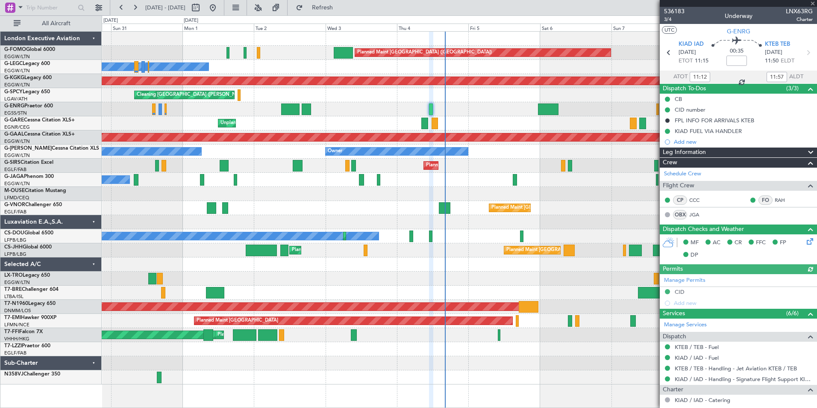
drag, startPoint x: 356, startPoint y: 6, endPoint x: 398, endPoint y: 22, distance: 45.3
click at [340, 6] on span "Refresh" at bounding box center [323, 8] width 36 height 6
click at [265, 161] on div "Planned Maint [GEOGRAPHIC_DATA] ([GEOGRAPHIC_DATA]) Owner Owner AOG Maint [GEOG…" at bounding box center [459, 208] width 715 height 352
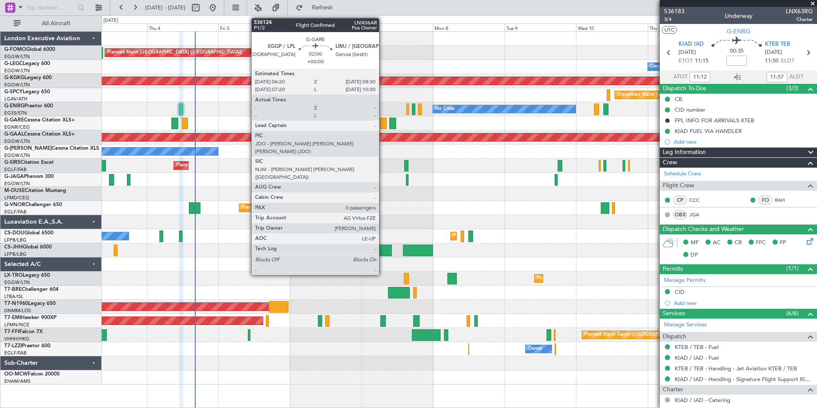
click at [383, 124] on div at bounding box center [383, 123] width 7 height 12
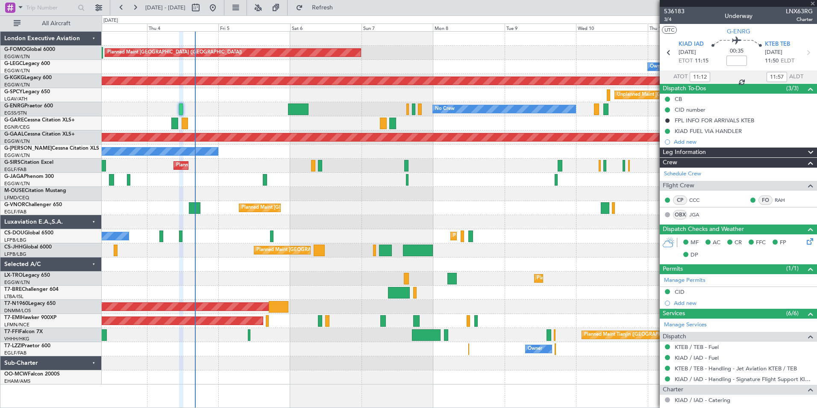
type input "0"
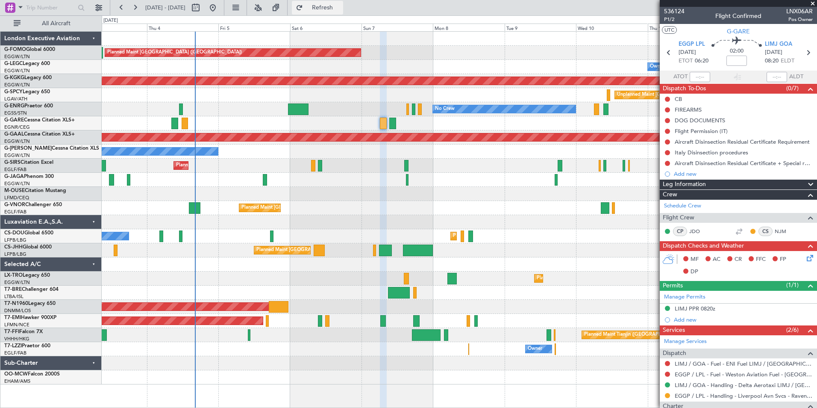
click at [340, 8] on span "Refresh" at bounding box center [323, 8] width 36 height 6
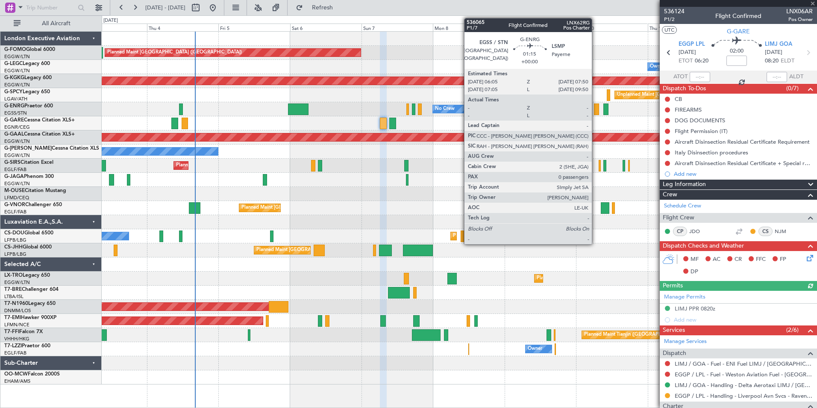
click at [595, 111] on div at bounding box center [597, 109] width 6 height 12
